Goal: Transaction & Acquisition: Purchase product/service

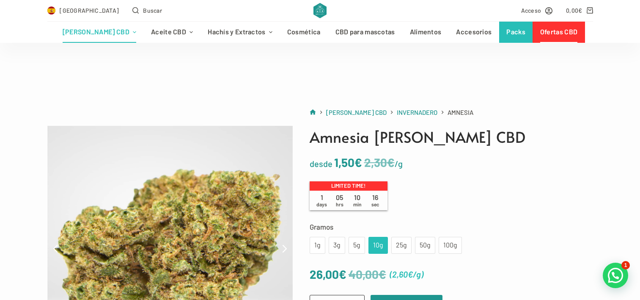
scroll to position [169, 0]
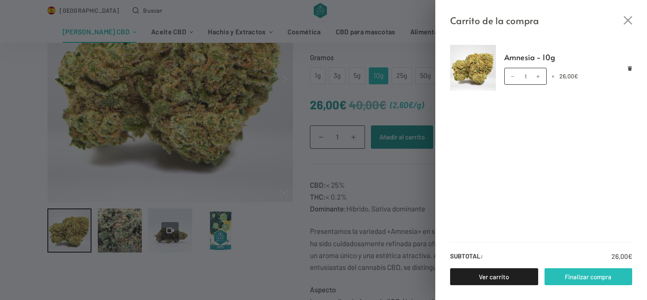
click at [592, 278] on link "Finalizar compra" at bounding box center [588, 276] width 88 height 17
click at [629, 68] on icon "Eliminar Amnesia - 10g del carrito" at bounding box center [630, 68] width 4 height 5
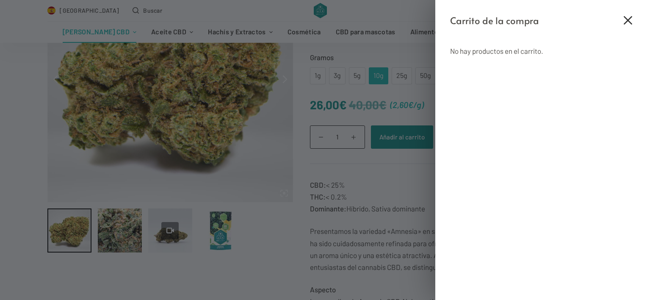
click at [626, 22] on icon "Cerrar el cajón del carrito" at bounding box center [627, 20] width 8 height 8
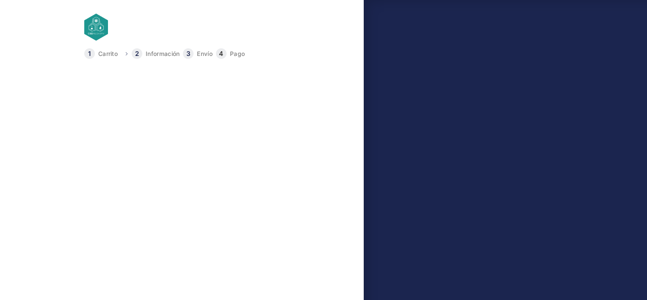
type input "[PERSON_NAME]"
type input "[STREET_ADDRESS][PERSON_NAME] (chalet)"
type input "28630"
type input "[PERSON_NAME]"
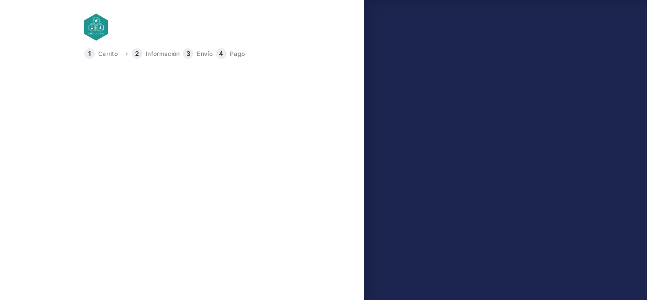
type input "648984409"
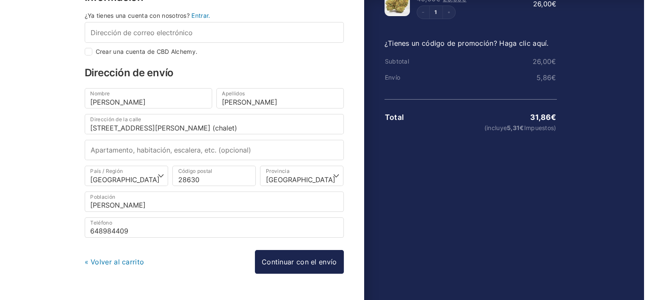
scroll to position [85, 0]
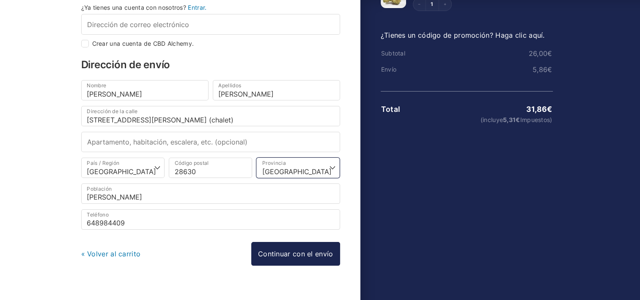
click at [332, 165] on select "Elige una opción… La Coruña Álava Albacete Alicante Almería Asturias Ávila Bada…" at bounding box center [297, 167] width 83 height 20
select select "M"
click at [256, 157] on select "Elige una opción… La Coruña Álava Albacete Alicante Almería Asturias Ávila Bada…" at bounding box center [297, 167] width 83 height 20
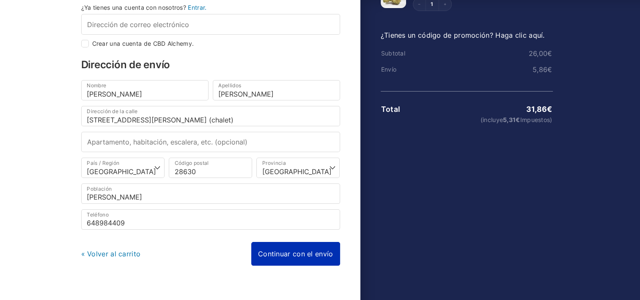
click at [299, 254] on link "Continuar con el envío" at bounding box center [295, 254] width 89 height 24
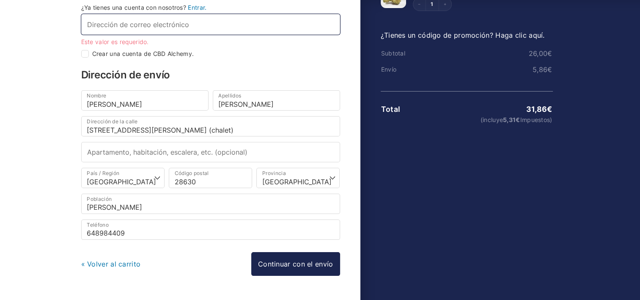
click at [89, 21] on input "Dirección de correo electrónico *" at bounding box center [210, 24] width 259 height 20
checkbox input "true"
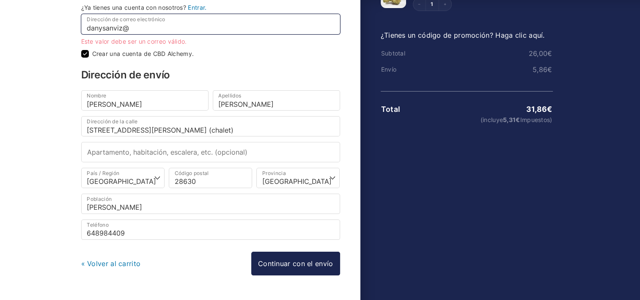
type input "danysanviz@hotmail.com"
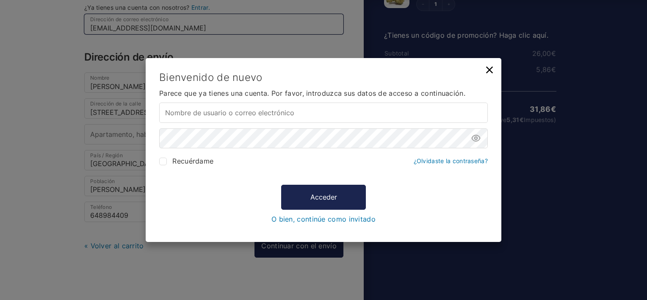
type input "danysanviz@hotmail.com"
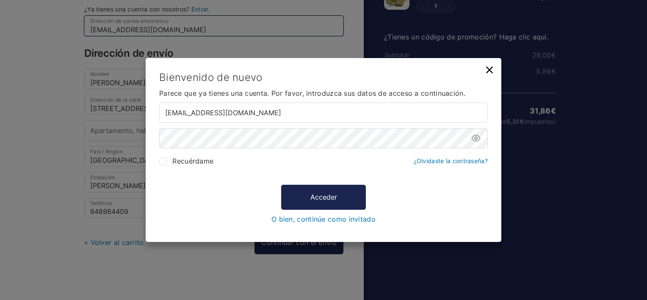
type input "danysanviz@hotmail.com"
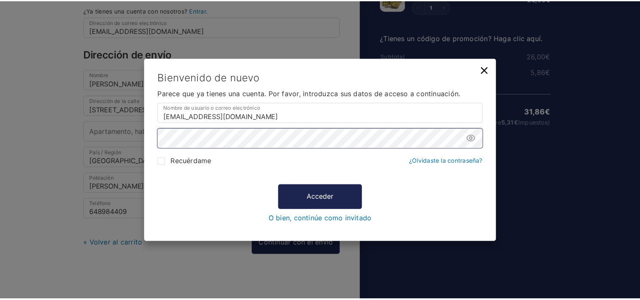
scroll to position [83, 0]
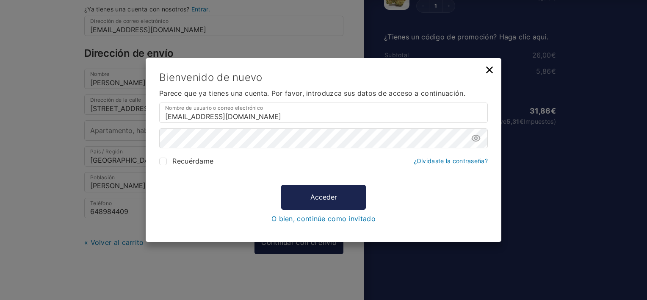
click at [441, 160] on link "¿Olvidaste la contraseña?" at bounding box center [450, 160] width 74 height 7
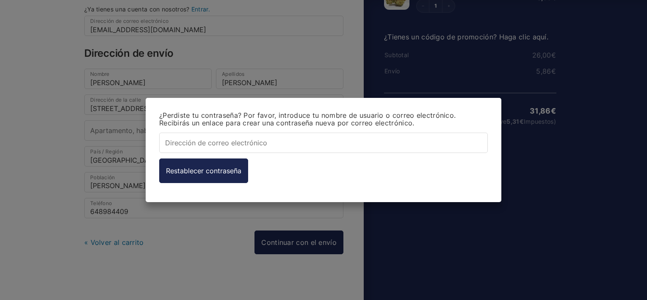
type input "danysanviz@hotmail.com"
click at [609, 159] on div "¿Perdiste tu contraseña? Por favor, introduce tu nombre de usuario o correo ele…" at bounding box center [323, 150] width 647 height 300
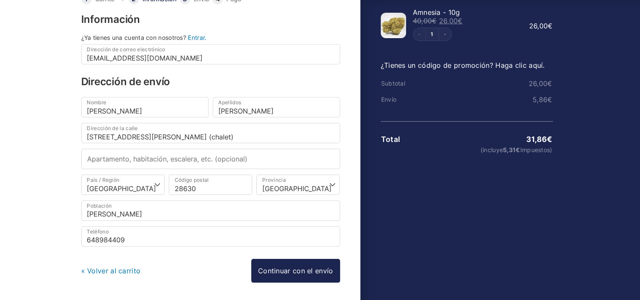
scroll to position [41, 0]
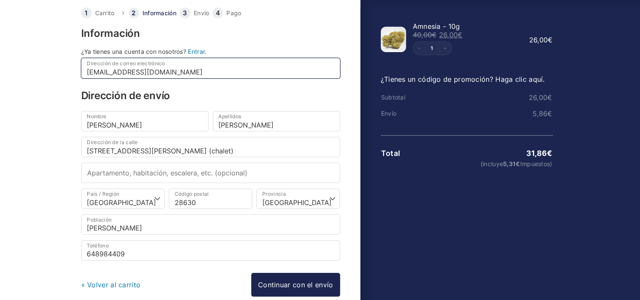
drag, startPoint x: 256, startPoint y: 61, endPoint x: 277, endPoint y: 51, distance: 22.9
click at [277, 51] on div "¿Ya tienes una cuenta con nosotros? Entrar. Dirección de correo electrónico * d…" at bounding box center [210, 64] width 259 height 30
